Goal: Navigation & Orientation: Go to known website

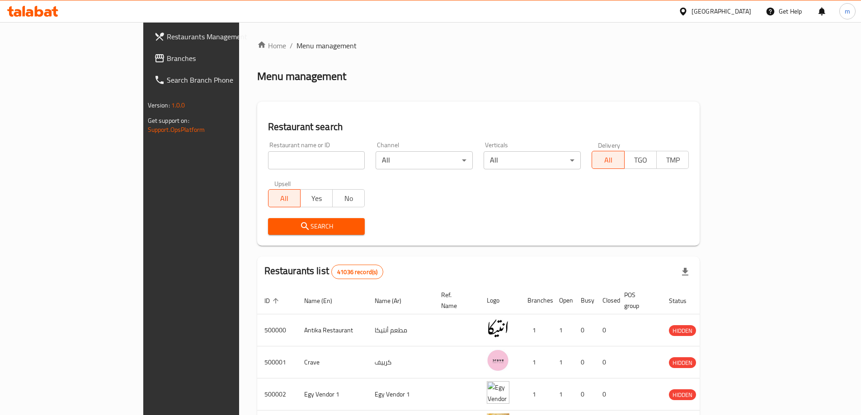
click at [750, 14] on div "[GEOGRAPHIC_DATA]" at bounding box center [722, 11] width 60 height 10
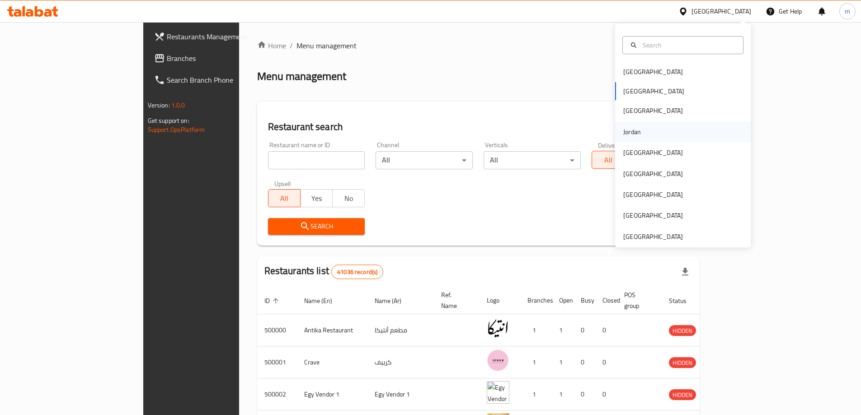
click at [665, 126] on div "Jordan" at bounding box center [683, 132] width 136 height 21
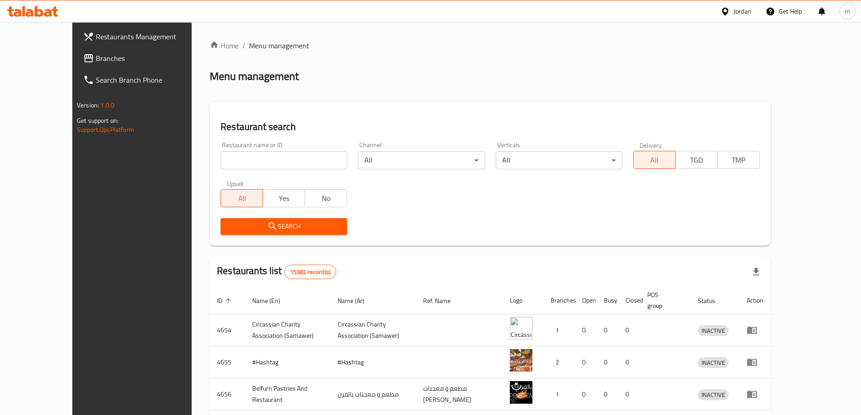
click at [43, 16] on icon at bounding box center [32, 11] width 51 height 11
